Goal: Information Seeking & Learning: Learn about a topic

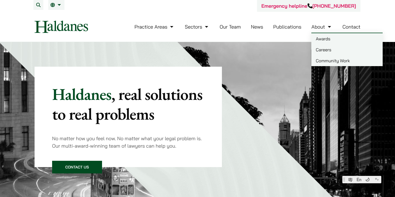
click at [320, 49] on link "Careers" at bounding box center [347, 49] width 71 height 11
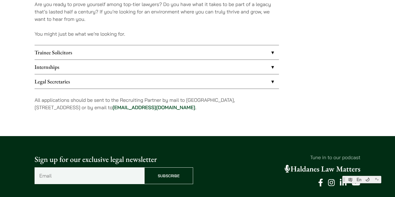
scroll to position [438, 0]
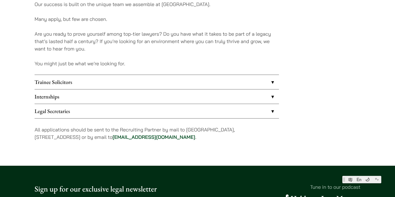
click at [269, 99] on link "Internships" at bounding box center [157, 97] width 245 height 14
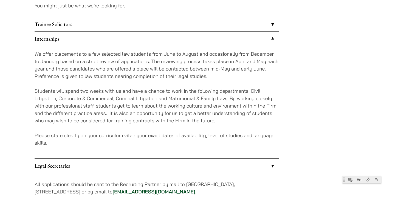
scroll to position [495, 0]
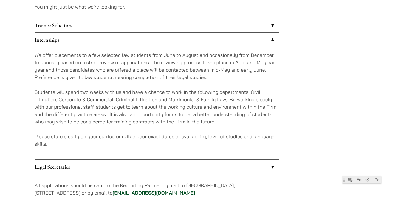
click at [271, 23] on link "Trainee Solicitors" at bounding box center [157, 25] width 245 height 14
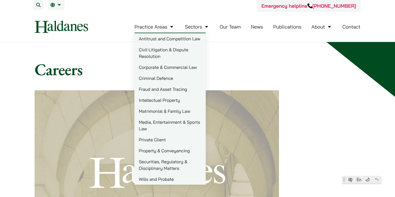
click at [168, 120] on link "Media, Entertainment & Sports Law" at bounding box center [170, 126] width 71 height 18
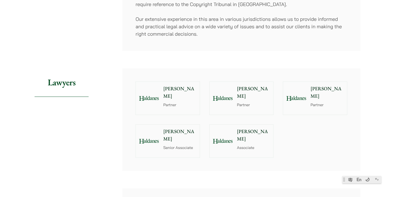
scroll to position [435, 0]
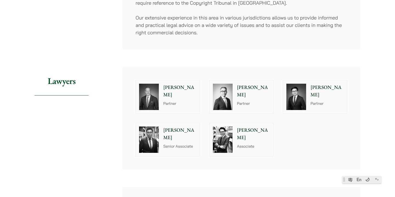
click at [185, 127] on p "Ben Chan" at bounding box center [179, 134] width 33 height 15
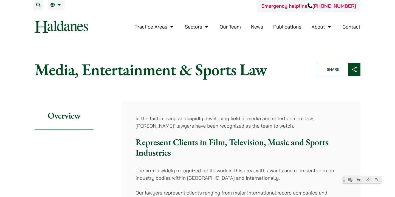
scroll to position [0, 0]
